Goal: Task Accomplishment & Management: Manage account settings

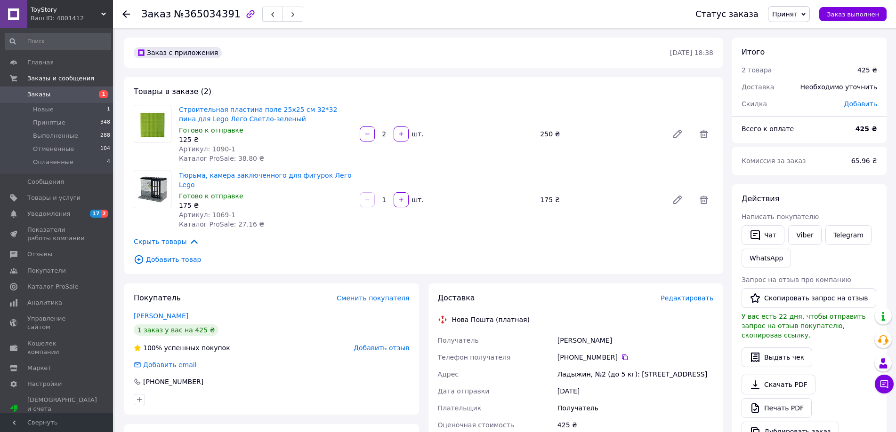
click at [55, 252] on span "Отзывы" at bounding box center [57, 254] width 60 height 8
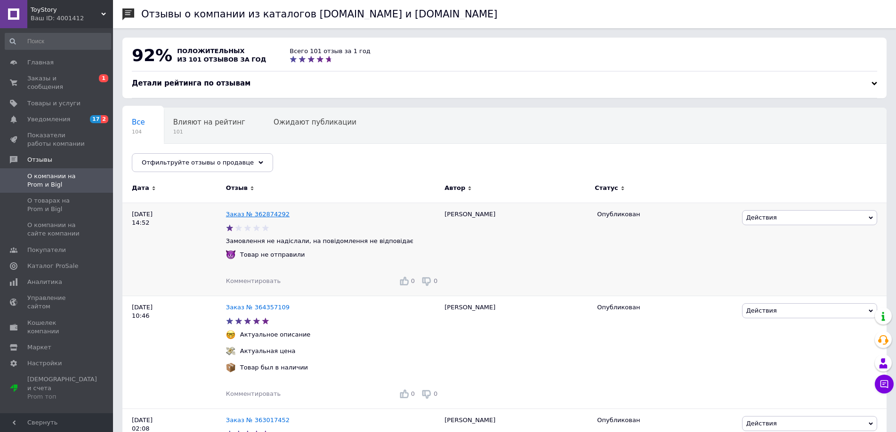
click at [241, 217] on link "Заказ № 362874292" at bounding box center [258, 214] width 64 height 7
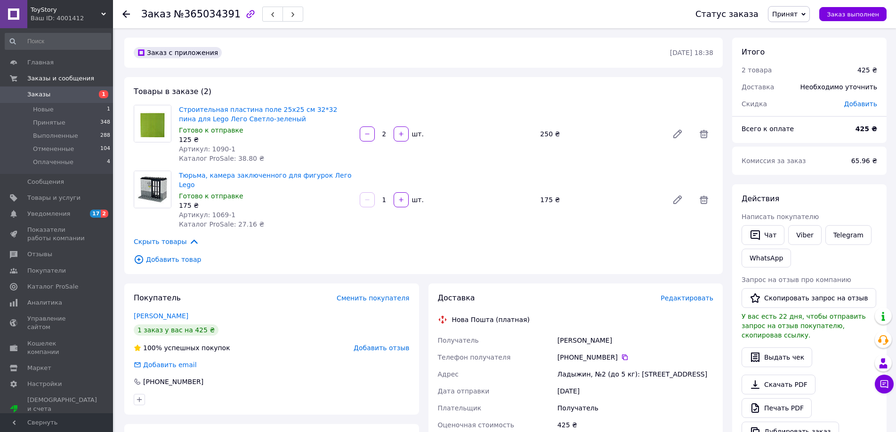
drag, startPoint x: 804, startPoint y: 14, endPoint x: 795, endPoint y: 72, distance: 58.6
click at [797, 14] on span "Принят" at bounding box center [784, 14] width 25 height 8
click at [797, 48] on li "Отменен" at bounding box center [793, 47] width 50 height 14
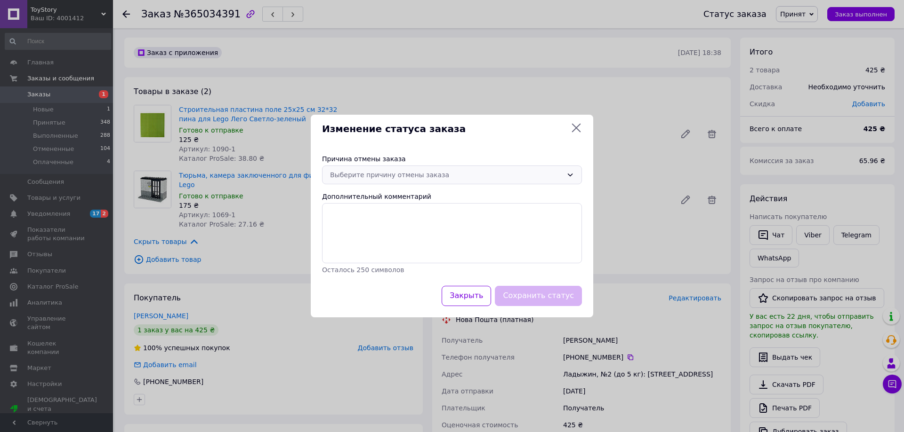
click at [416, 176] on div "Выберите причину отмены заказа" at bounding box center [446, 175] width 232 height 10
drag, startPoint x: 361, startPoint y: 262, endPoint x: 366, endPoint y: 263, distance: 4.9
click at [361, 262] on li "Заказ-дубликат" at bounding box center [451, 263] width 259 height 17
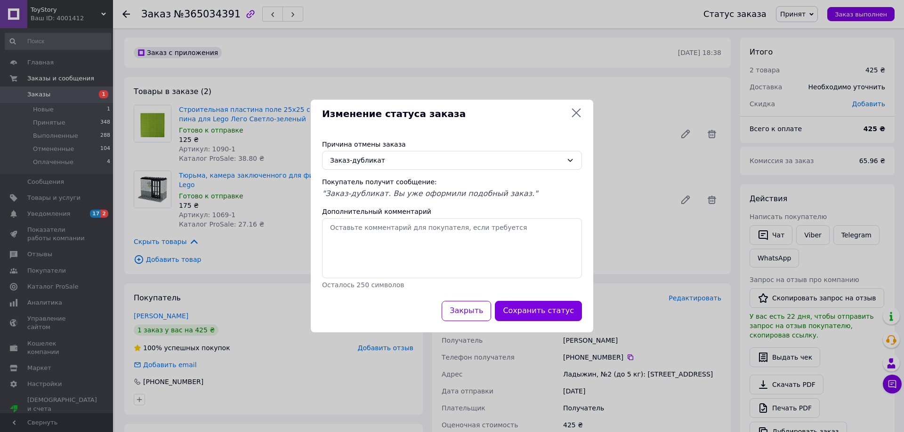
click at [541, 311] on button "Сохранить статус" at bounding box center [538, 311] width 87 height 20
